Goal: Navigation & Orientation: Find specific page/section

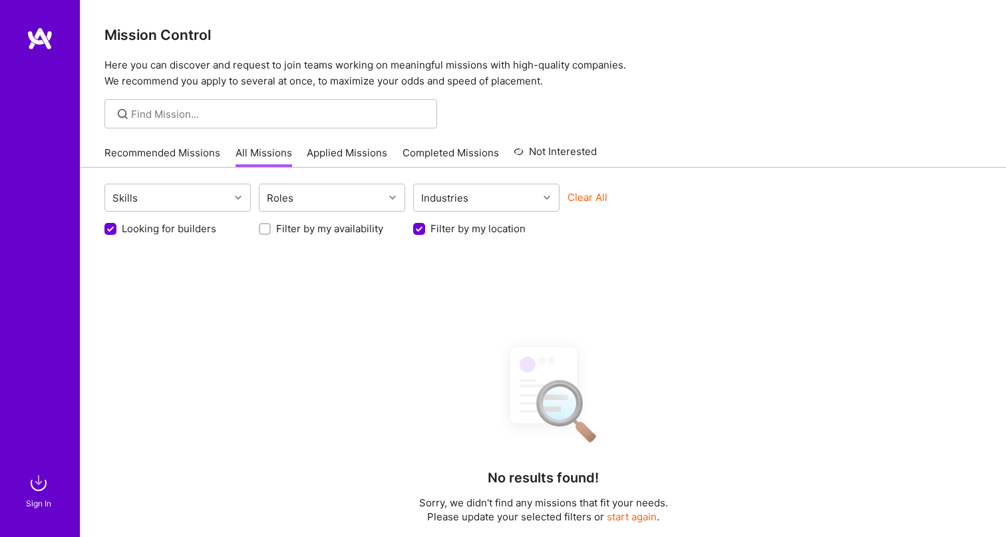
click at [34, 502] on div "Sign In" at bounding box center [38, 503] width 25 height 14
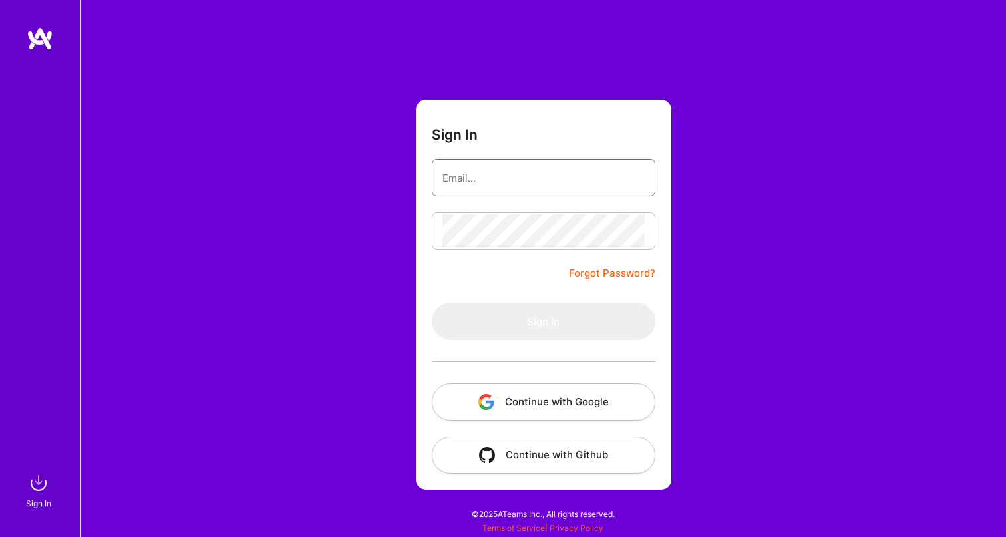
type input "yael.schwartzbard@protonmail.com"
click at [543, 321] on button "Sign In" at bounding box center [544, 321] width 224 height 37
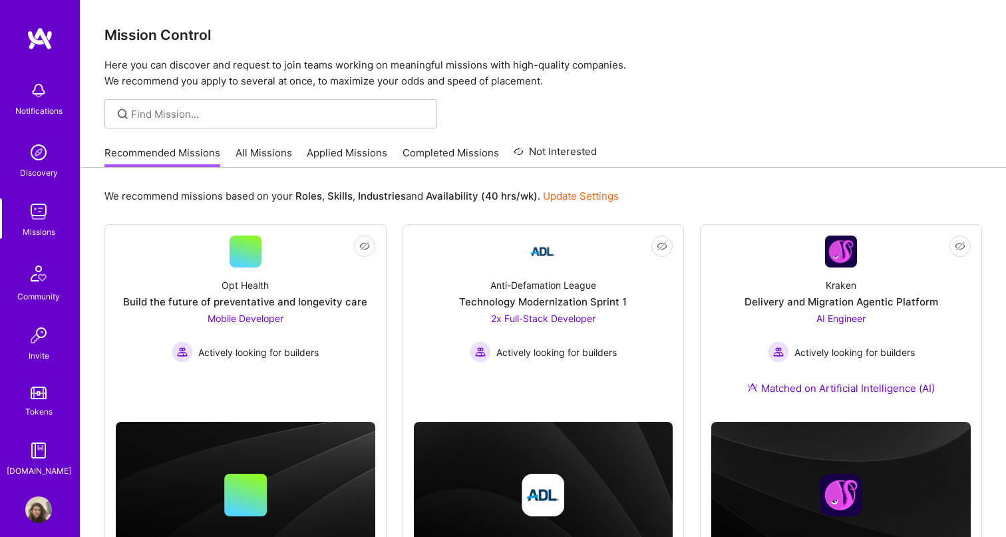
click at [265, 149] on link "All Missions" at bounding box center [264, 157] width 57 height 22
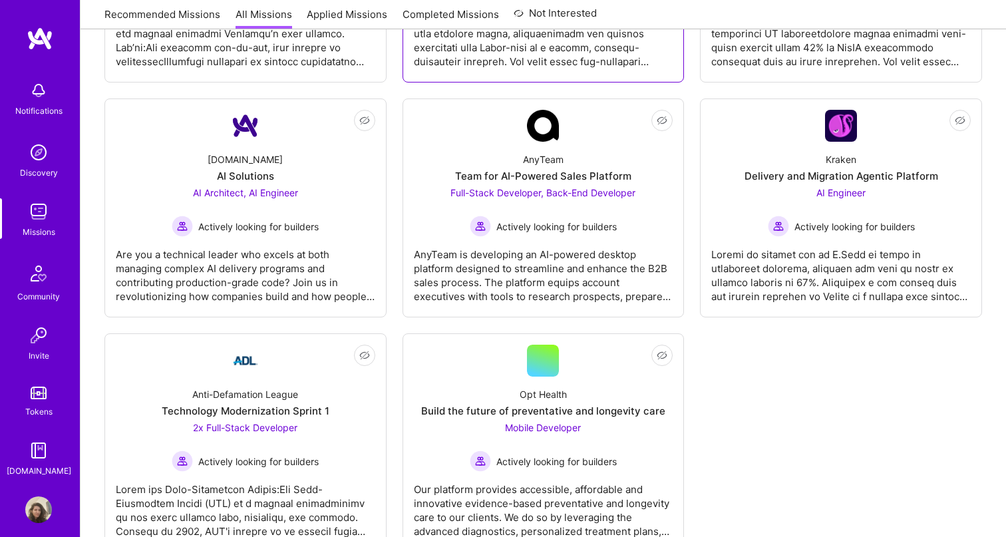
scroll to position [645, 0]
